Goal: Find specific page/section: Find specific page/section

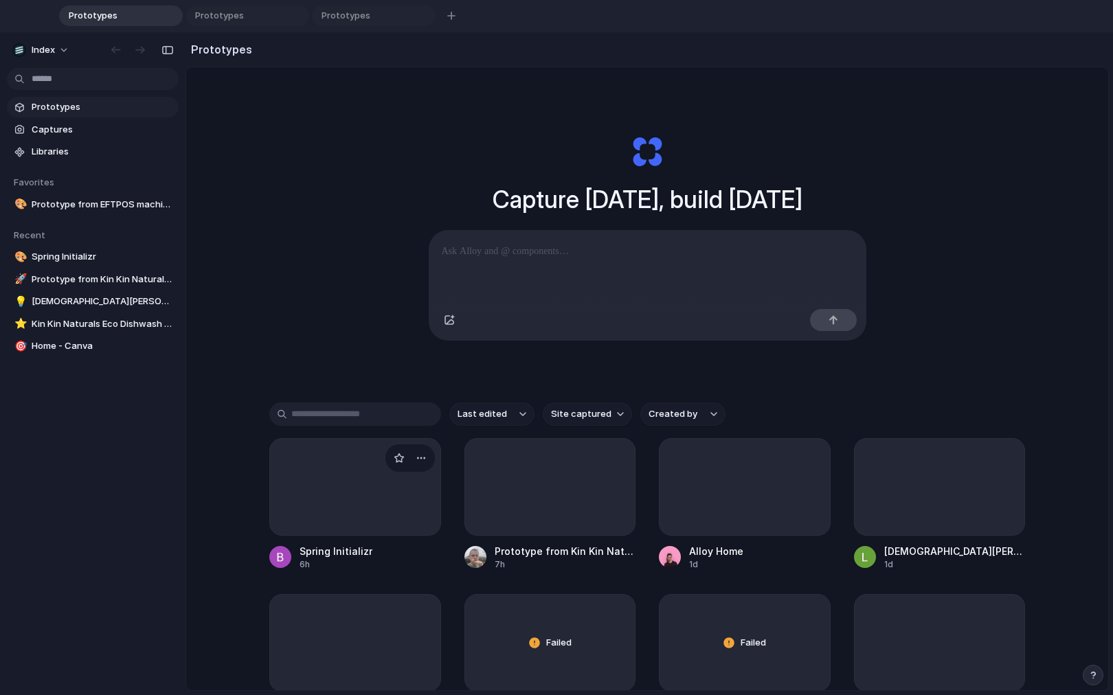
click at [329, 488] on div at bounding box center [355, 487] width 172 height 98
